Goal: Information Seeking & Learning: Learn about a topic

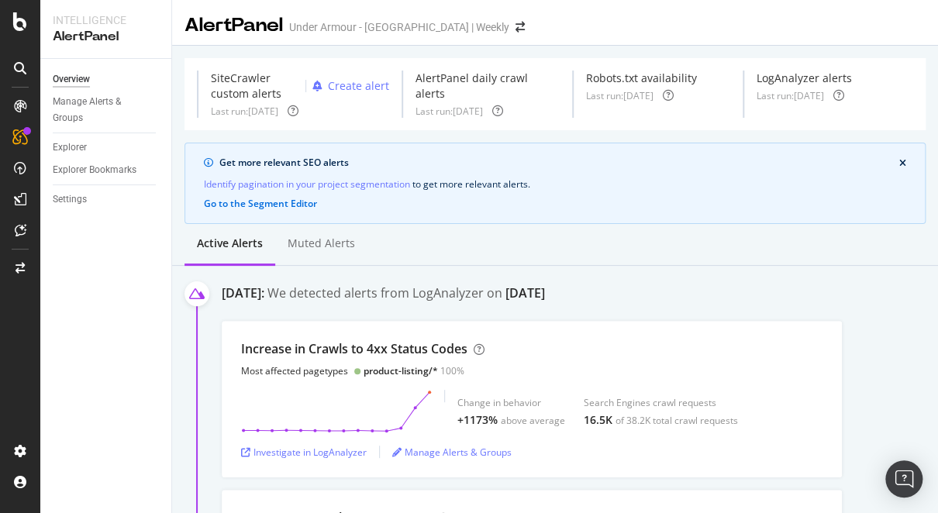
click at [623, 181] on div "Identify pagination in your project segmentation to get more relevant alerts ." at bounding box center [555, 184] width 702 height 16
click at [83, 203] on div "AlertPanel" at bounding box center [82, 206] width 50 height 16
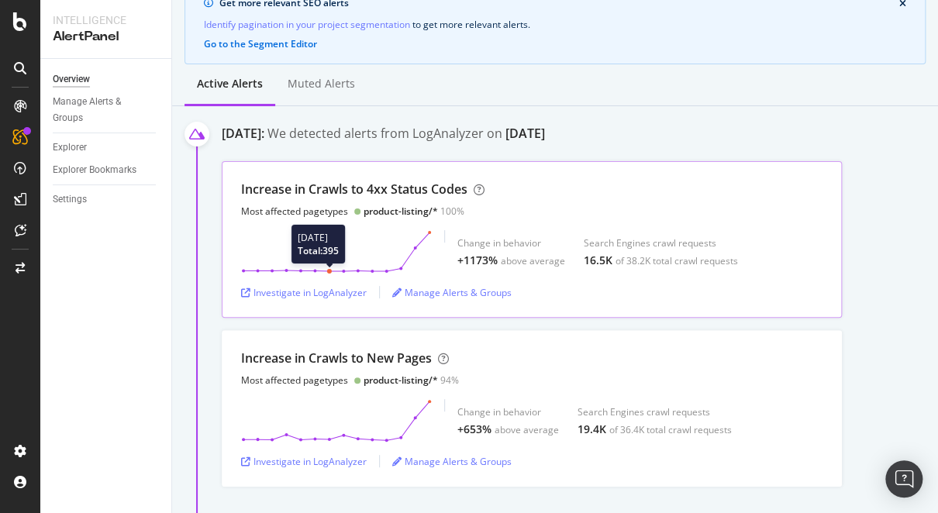
scroll to position [140, 0]
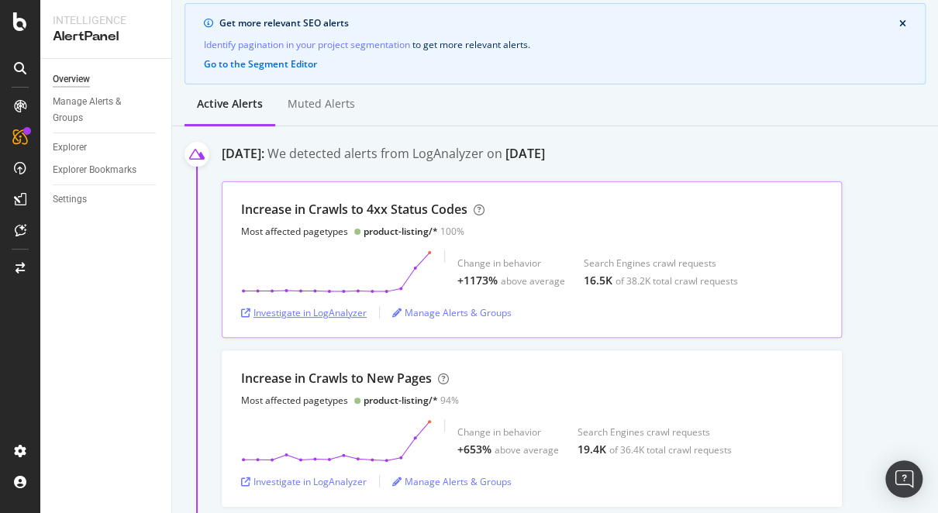
click at [315, 309] on div "Investigate in LogAnalyzer" at bounding box center [304, 312] width 126 height 13
click at [312, 102] on div "Muted alerts" at bounding box center [321, 104] width 67 height 16
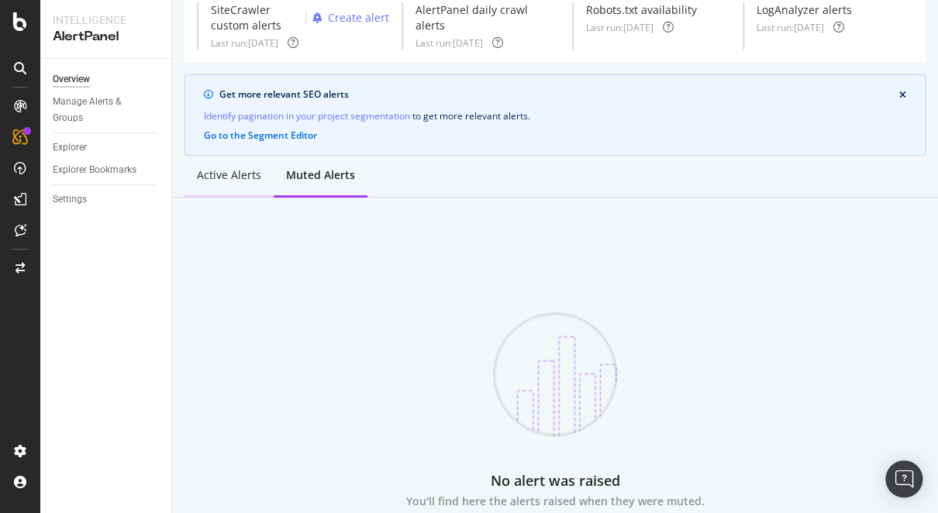
click at [215, 173] on div "Active alerts" at bounding box center [229, 175] width 64 height 16
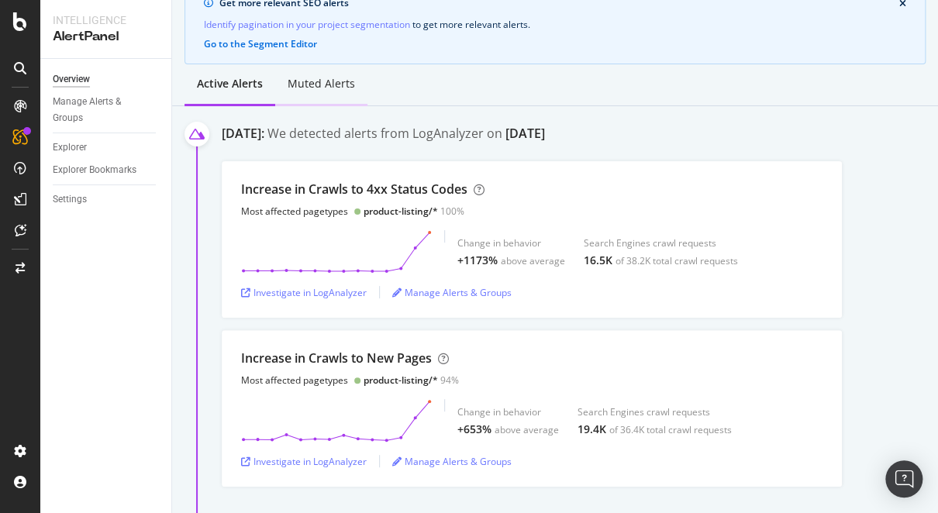
scroll to position [180, 0]
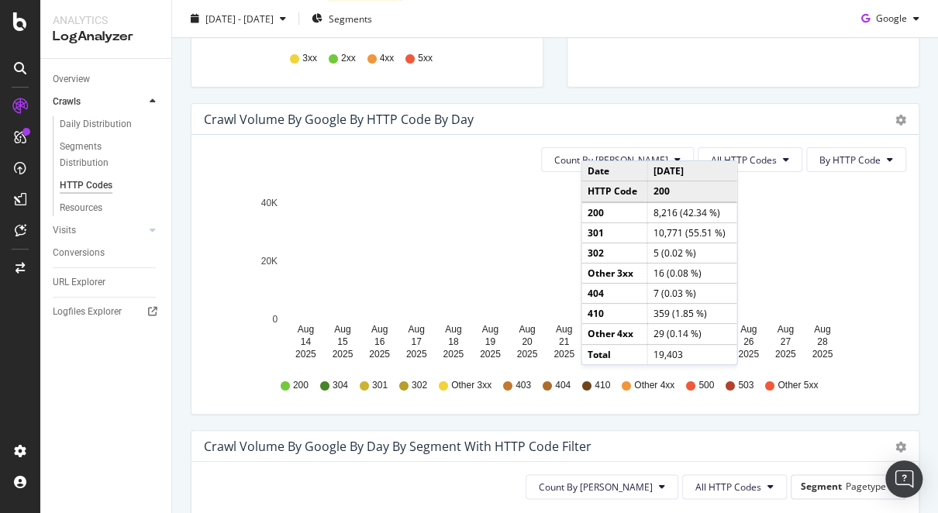
scroll to position [429, 0]
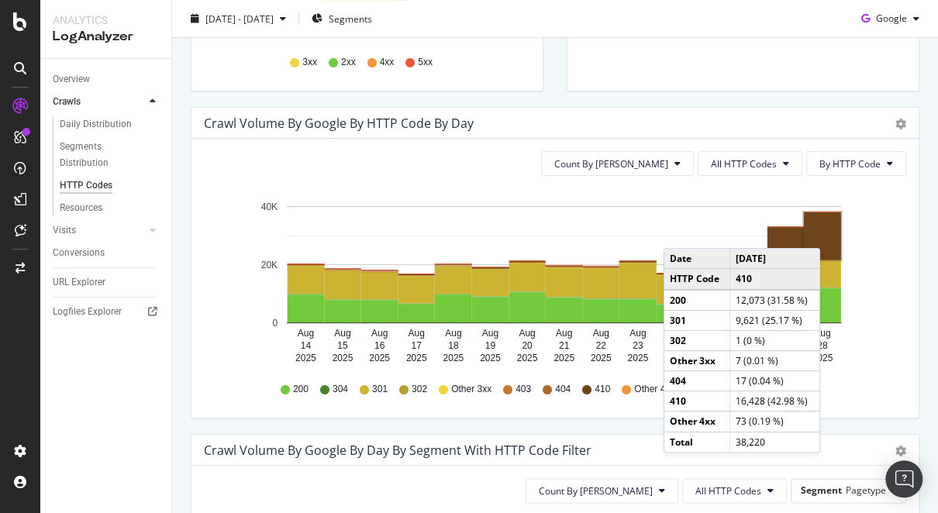
click at [826, 232] on rect "A chart." at bounding box center [822, 235] width 37 height 47
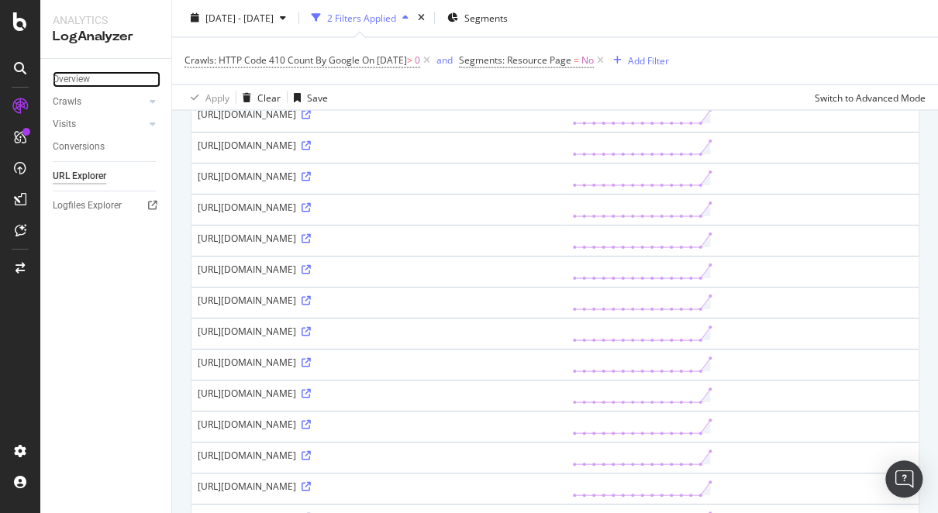
scroll to position [1074, 0]
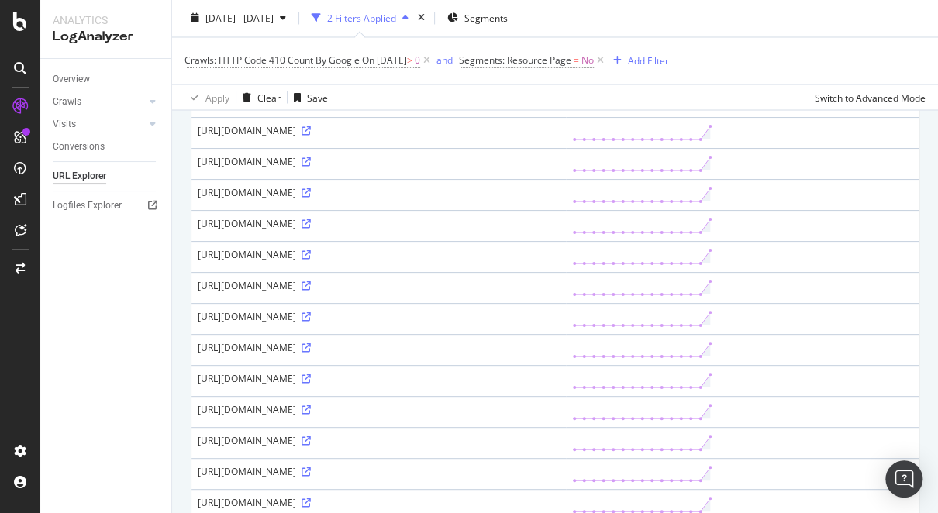
scroll to position [1084, 0]
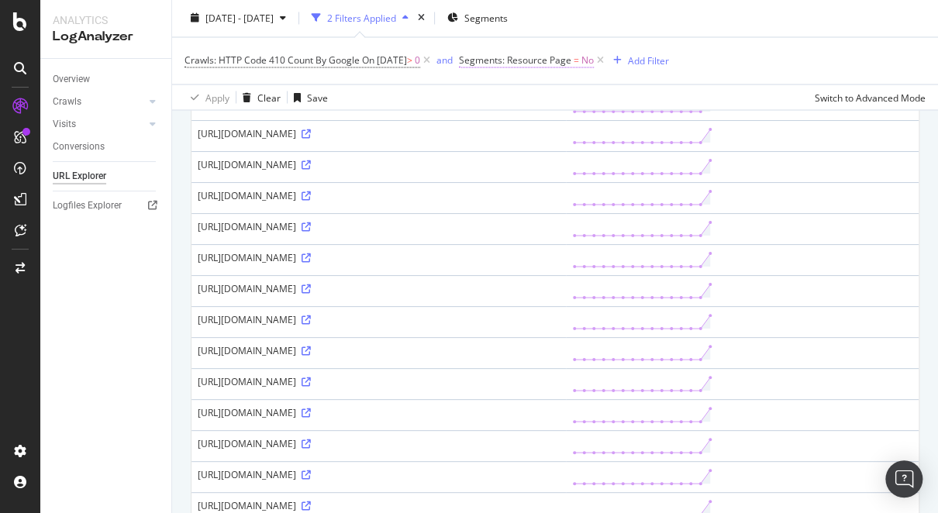
click at [570, 61] on span "Segments: Resource Page" at bounding box center [515, 60] width 112 height 13
click at [511, 96] on icon at bounding box center [510, 97] width 11 height 9
click at [727, 42] on div "Crawls: HTTP Code 410 Count By Google On 2025-08-28 > 0 and Segments: Resource …" at bounding box center [554, 61] width 741 height 47
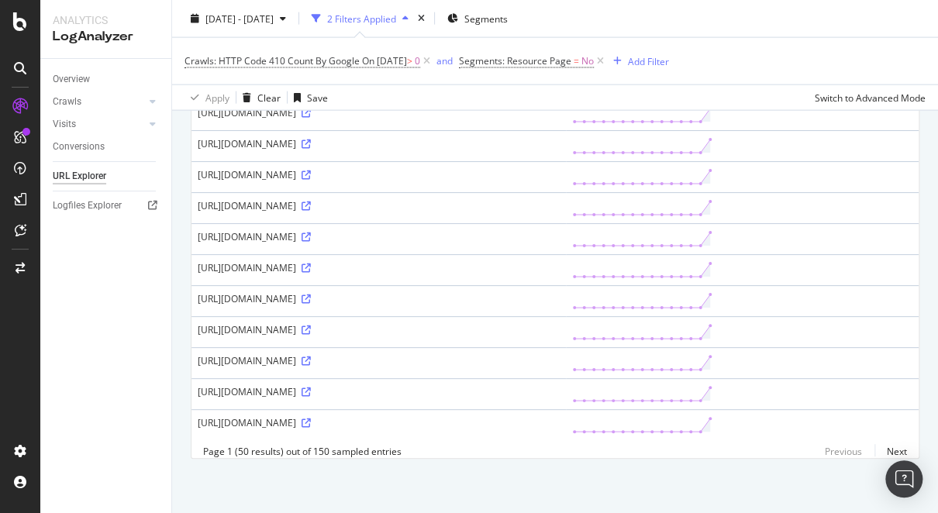
scroll to position [1602, 0]
click at [311, 25] on icon at bounding box center [306, 20] width 9 height 9
click at [882, 450] on link "Next" at bounding box center [890, 451] width 33 height 22
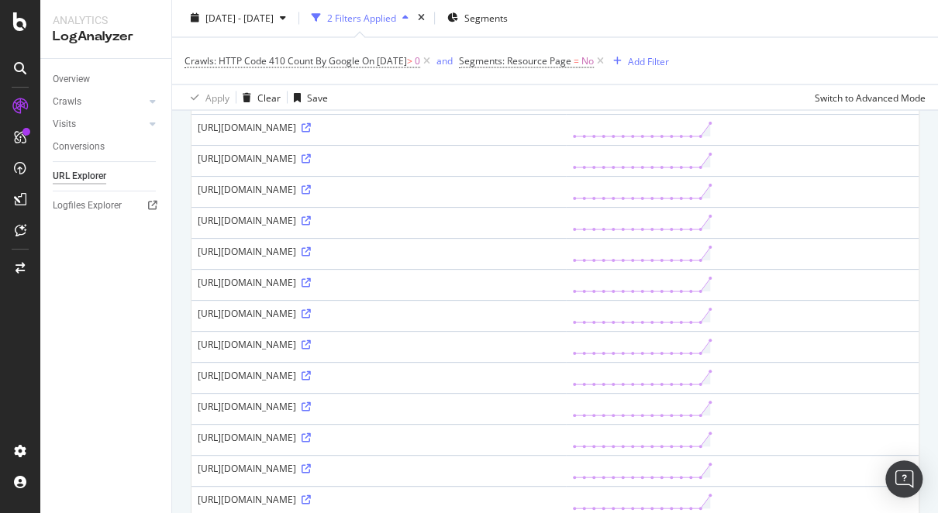
scroll to position [1134, 0]
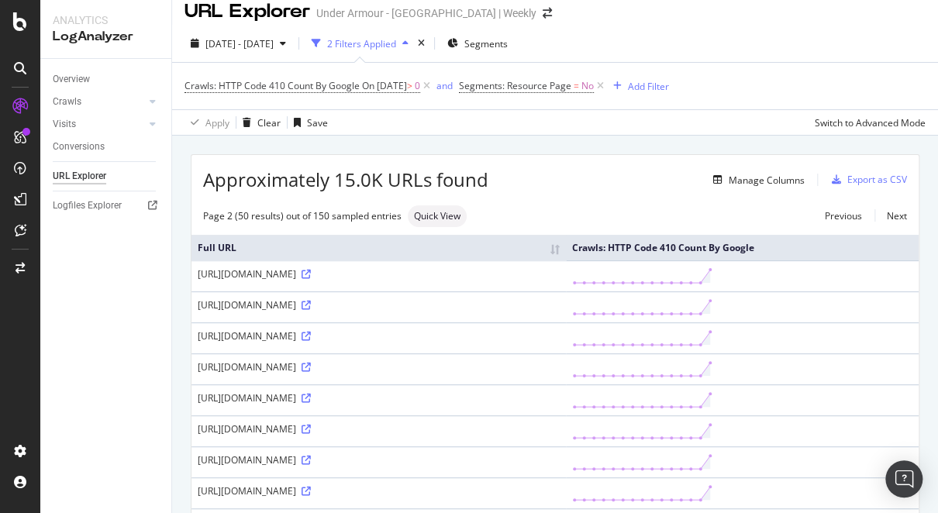
scroll to position [16, 0]
